Goal: Task Accomplishment & Management: Complete application form

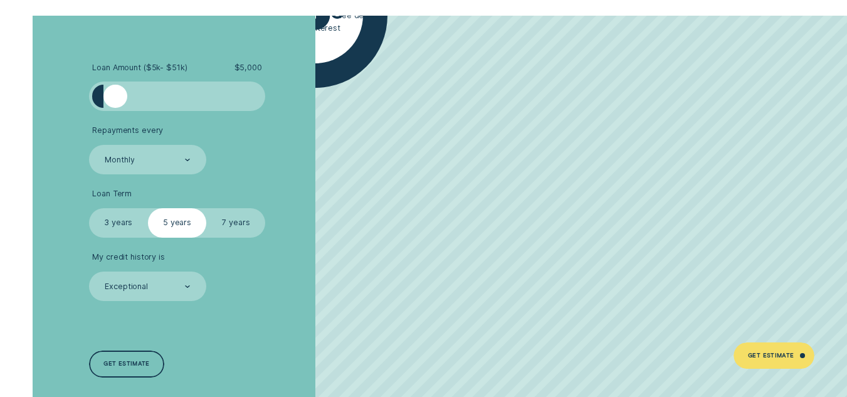
scroll to position [1629, 0]
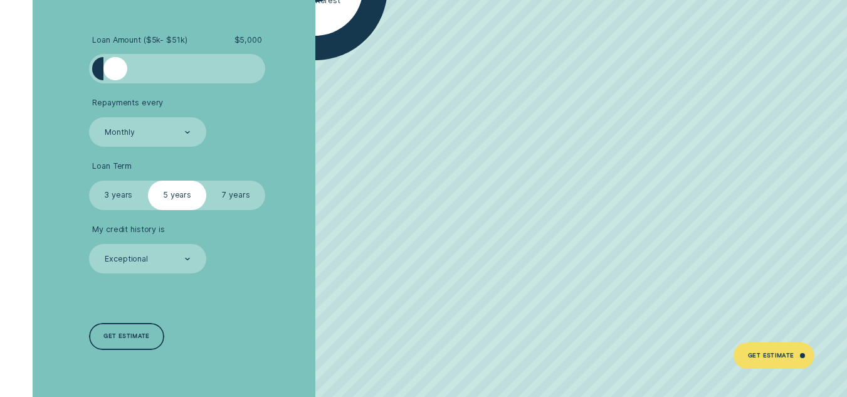
click at [112, 210] on label "3 years" at bounding box center [118, 194] width 59 height 29
click at [89, 180] on input "3 years" at bounding box center [89, 180] width 0 height 0
click at [125, 210] on label "3 years" at bounding box center [118, 194] width 59 height 29
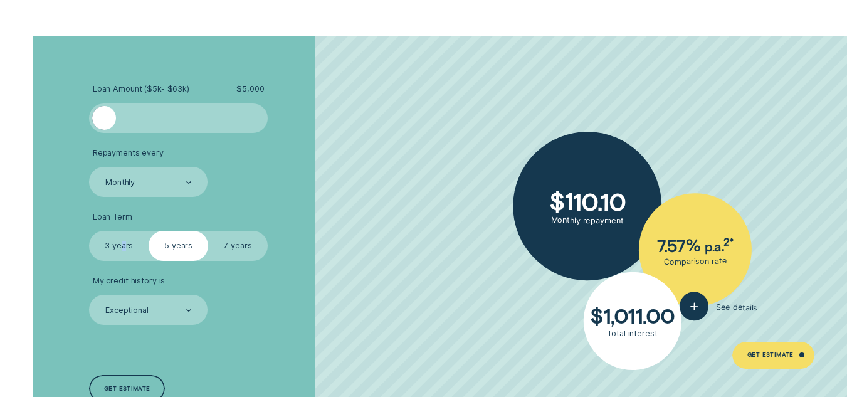
scroll to position [2023, 0]
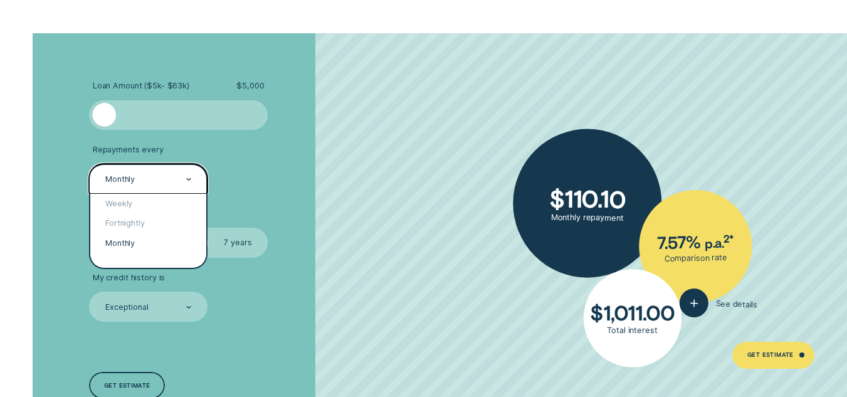
click at [192, 176] on div "Monthly" at bounding box center [148, 178] width 118 height 29
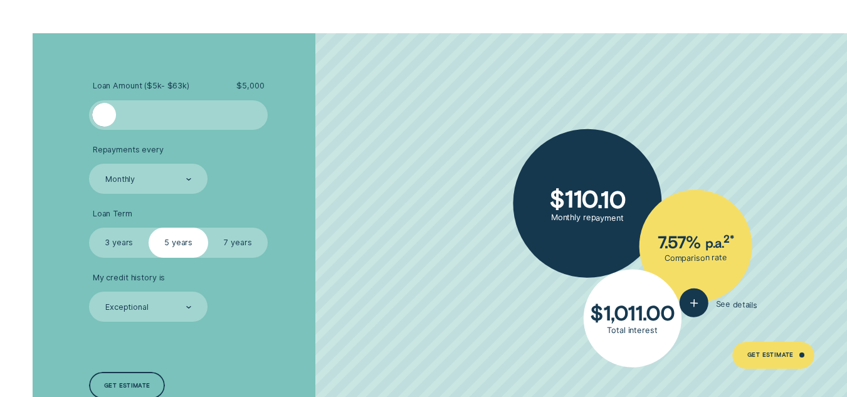
click at [120, 243] on label "3 years" at bounding box center [119, 241] width 60 height 29
click at [89, 227] on input "3 years" at bounding box center [89, 227] width 0 height 0
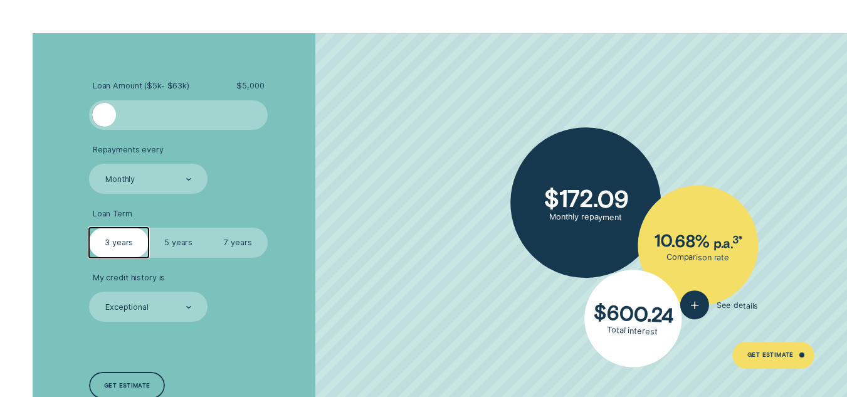
scroll to position [2085, 0]
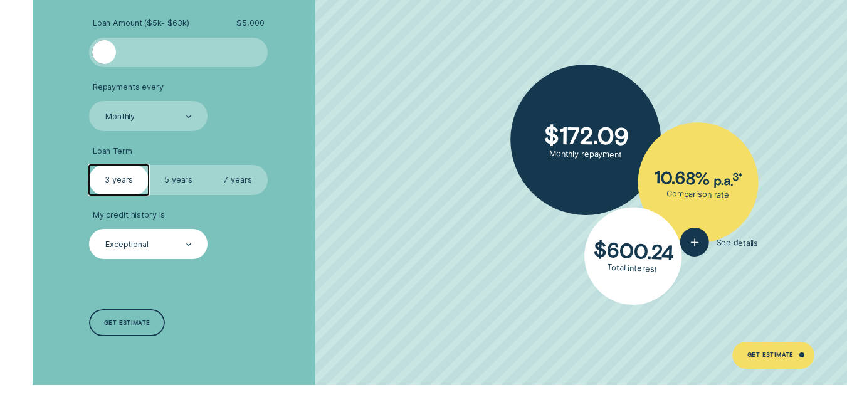
click at [164, 238] on div "Exceptional" at bounding box center [148, 243] width 118 height 29
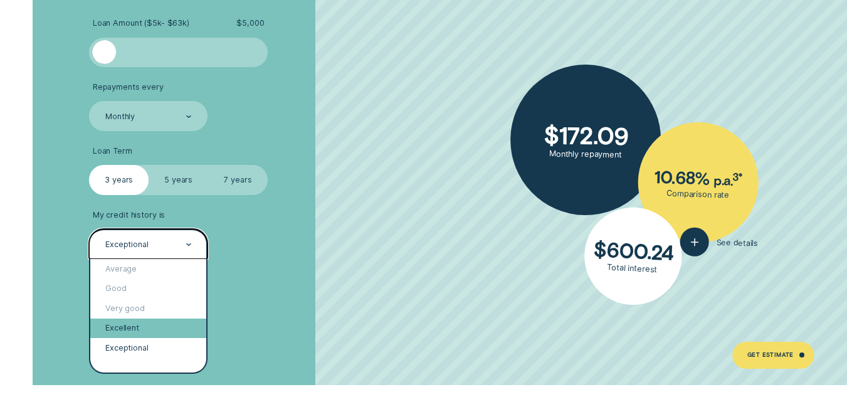
click at [165, 330] on div "Excellent" at bounding box center [148, 328] width 116 height 20
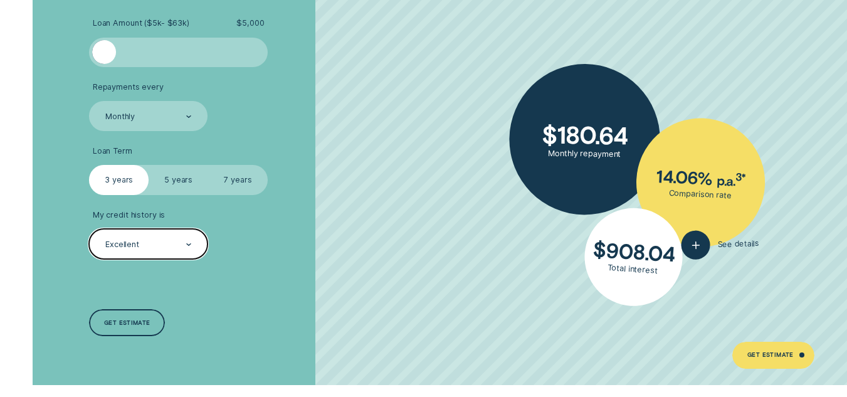
click at [170, 236] on div "Excellent" at bounding box center [148, 243] width 118 height 29
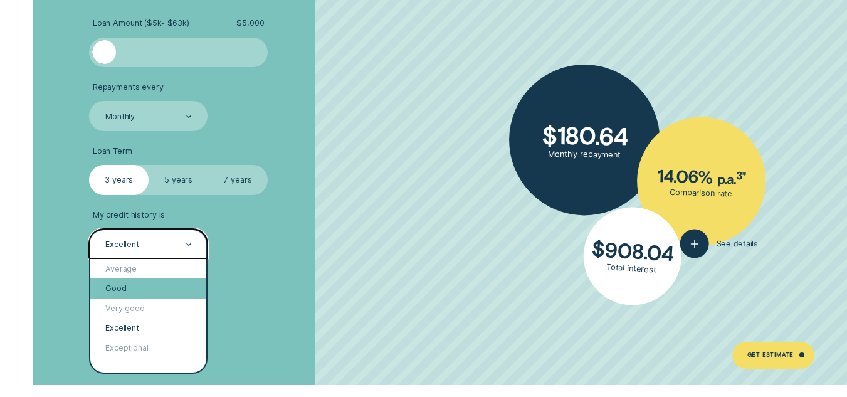
click at [153, 290] on div "Good" at bounding box center [148, 288] width 116 height 20
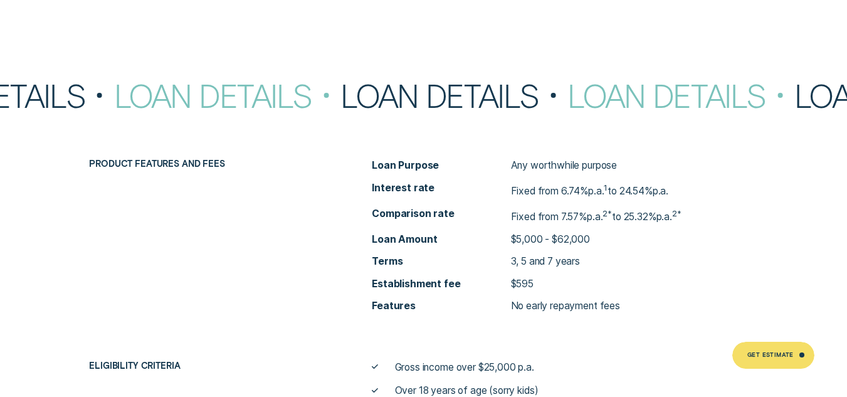
scroll to position [3903, 0]
